Goal: Find specific page/section: Find specific page/section

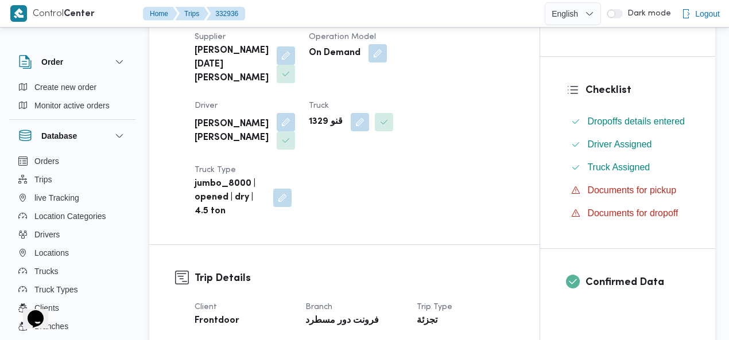
scroll to position [250, 0]
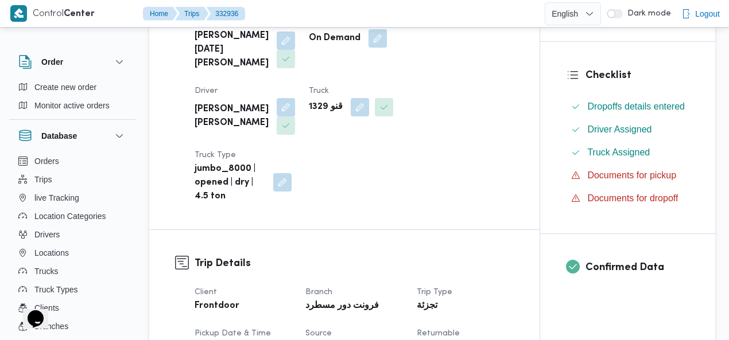
click at [291, 173] on button "button" at bounding box center [282, 182] width 18 height 18
click at [274, 156] on div "Supplier Details Supplier ابراهيم رمضان ابراهيم عثمان ابوباشا Operation Model O…" at bounding box center [344, 95] width 390 height 270
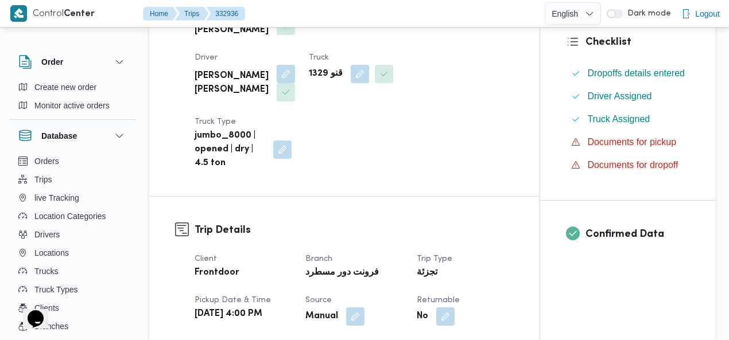
scroll to position [0, 0]
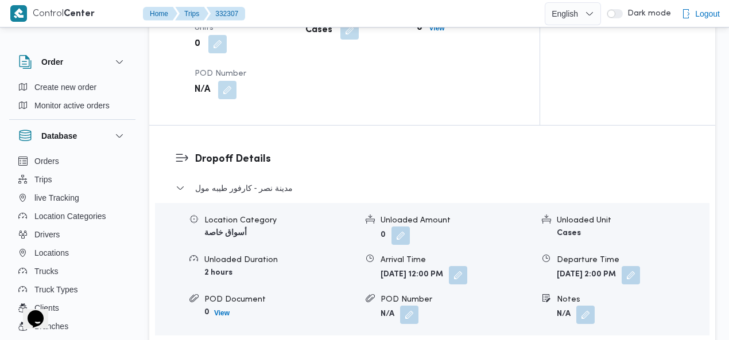
scroll to position [1102, 0]
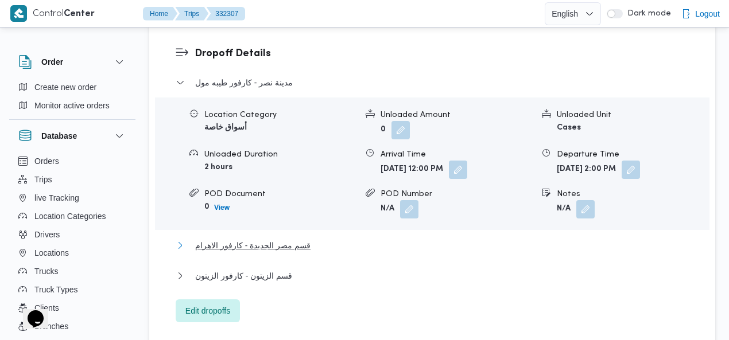
click at [300, 239] on span "قسم مصر الجديدة - كارفور الاهرام" at bounding box center [252, 246] width 115 height 14
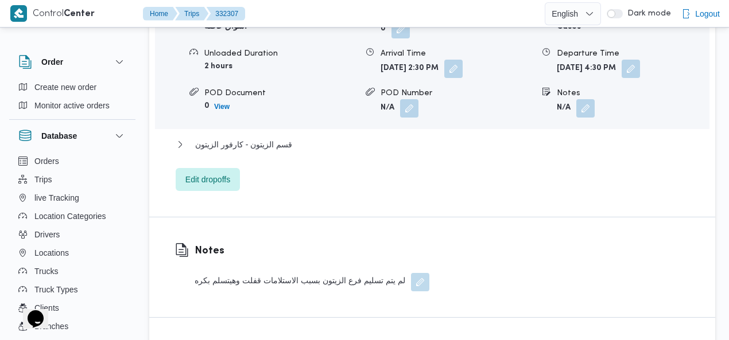
scroll to position [1377, 0]
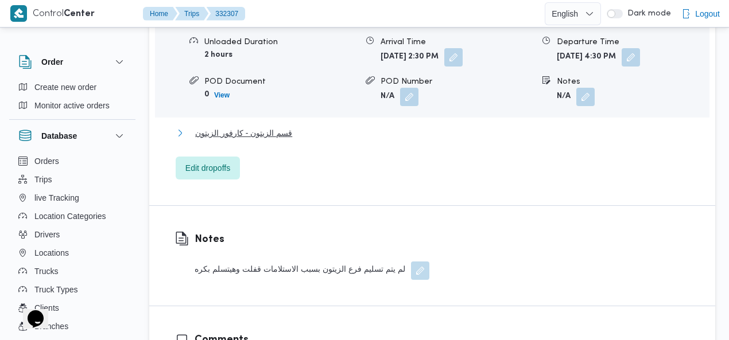
click at [269, 126] on span "قسم الزيتون - كارفور الزيتون" at bounding box center [243, 133] width 97 height 14
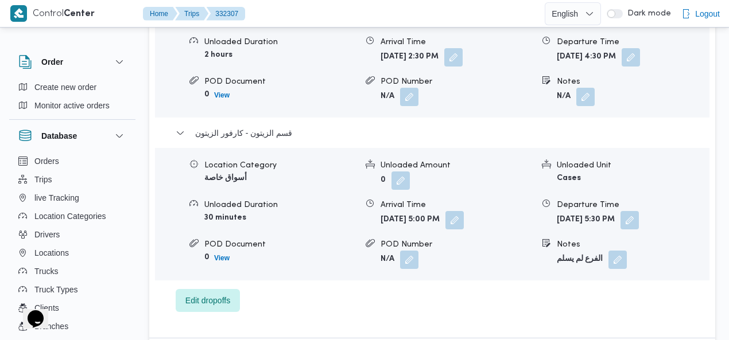
scroll to position [1674, 0]
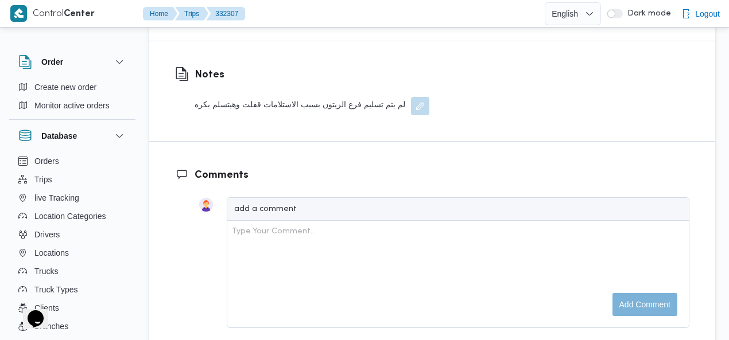
click at [543, 168] on dl "Comments add a comment Type Your Comment... Add comment" at bounding box center [442, 253] width 495 height 170
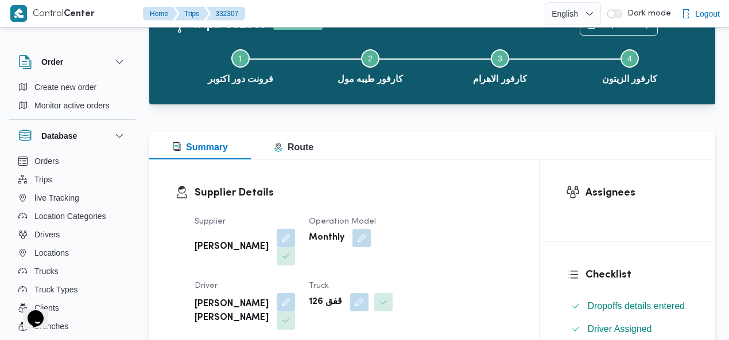
scroll to position [0, 0]
